Goal: Check status: Check status

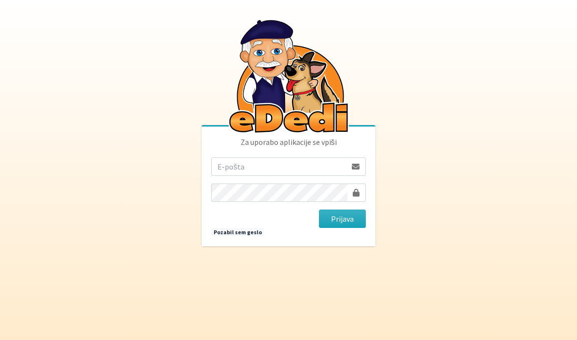
scroll to position [104, 0]
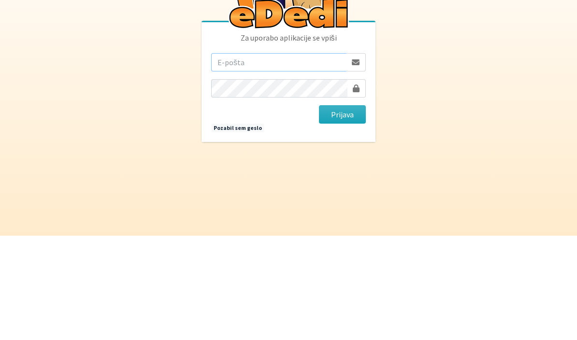
type input "tomo.pecaver@gmail.com"
click at [342, 210] on button "Prijava" at bounding box center [342, 219] width 47 height 18
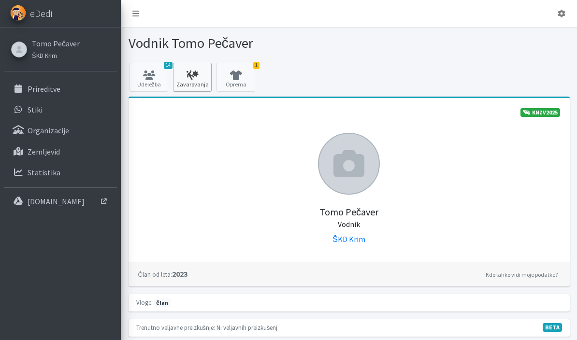
click at [195, 75] on icon at bounding box center [192, 76] width 33 height 10
click at [160, 74] on icon at bounding box center [148, 76] width 33 height 10
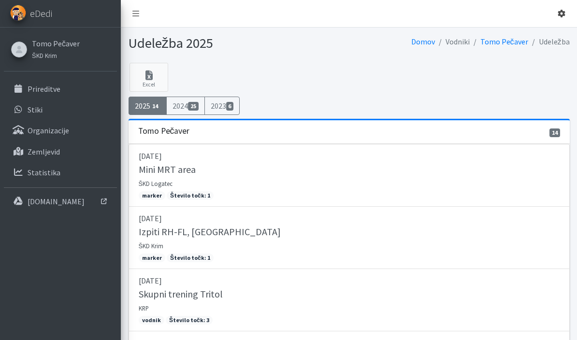
click at [564, 14] on icon at bounding box center [562, 14] width 8 height 8
click at [533, 39] on link "Odjavi se" at bounding box center [535, 36] width 76 height 15
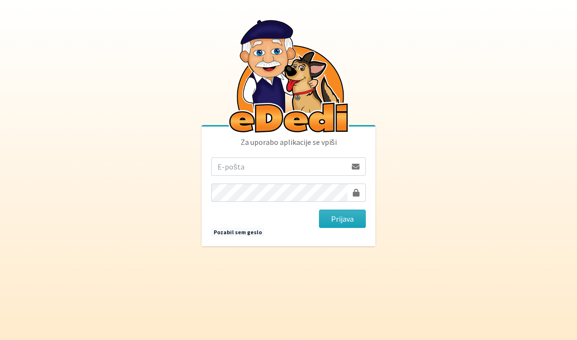
scroll to position [104, 0]
